Goal: Task Accomplishment & Management: Manage account settings

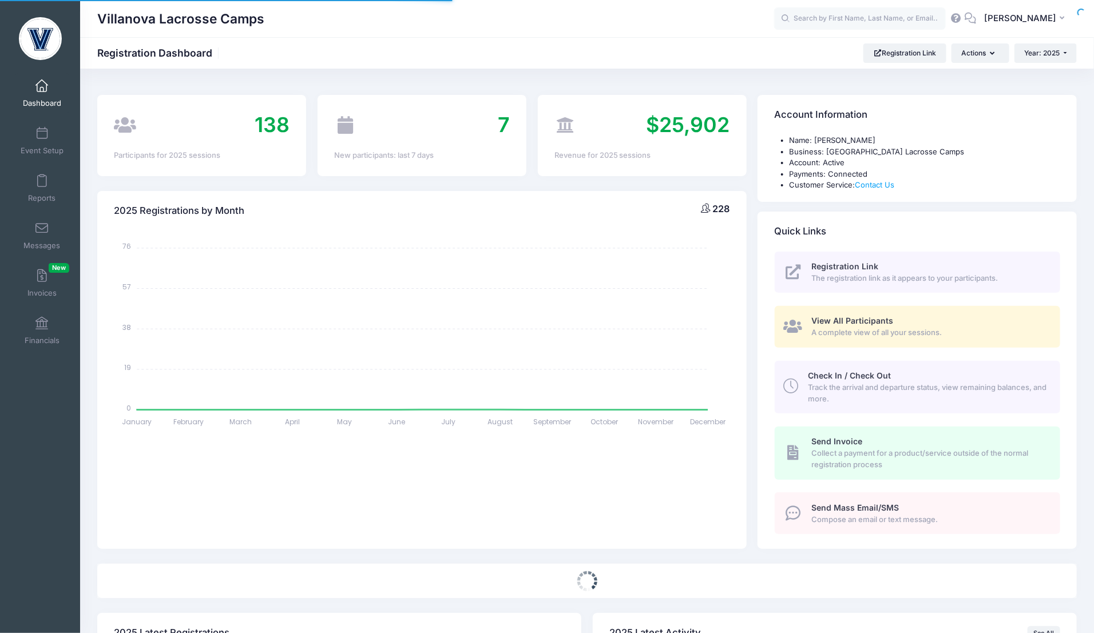
select select
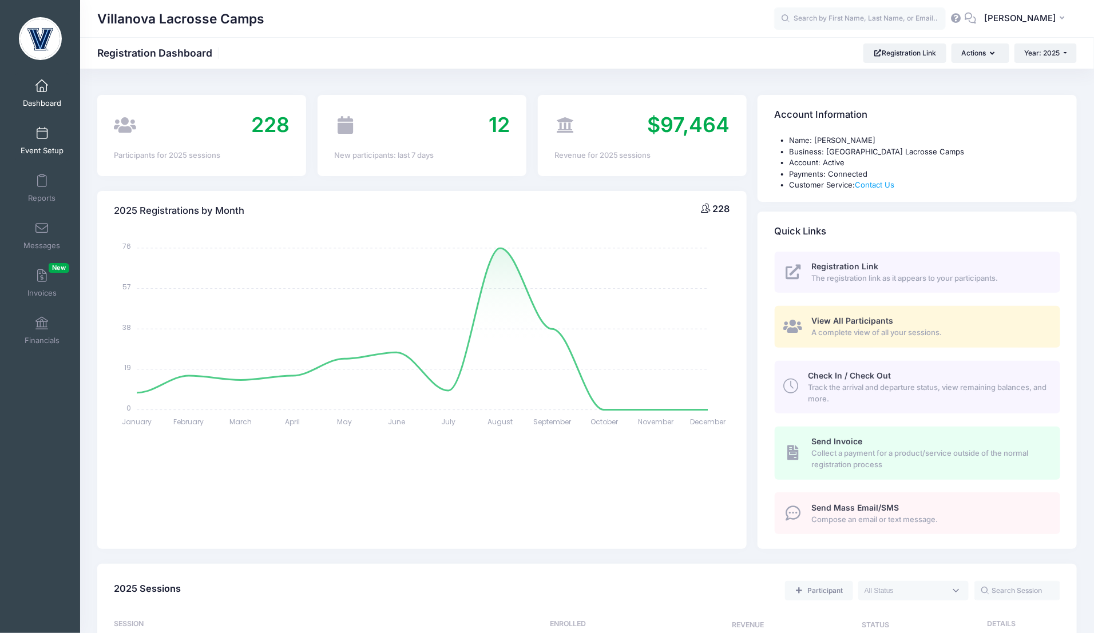
click at [42, 132] on span at bounding box center [42, 134] width 0 height 13
